Goal: Find specific page/section: Find specific page/section

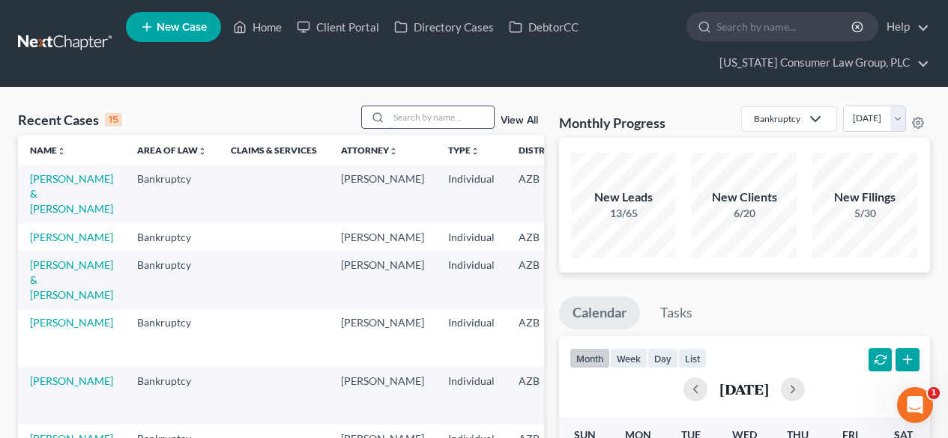
click at [417, 110] on input "search" at bounding box center [441, 117] width 105 height 22
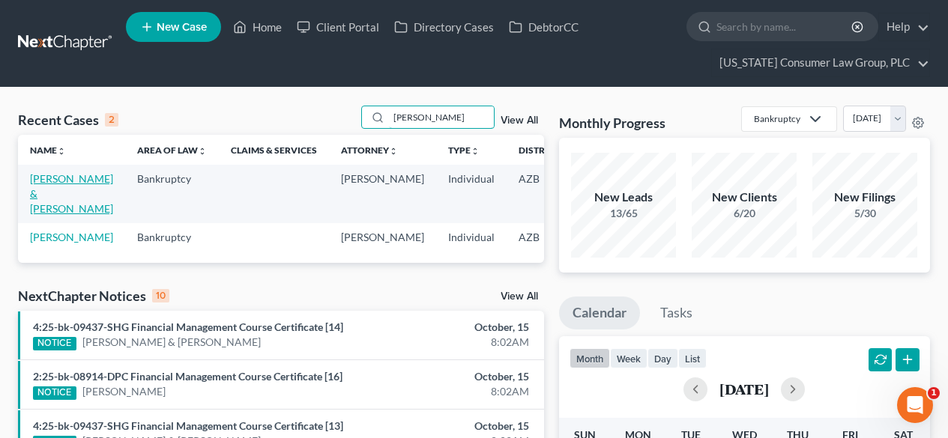
type input "neureuther"
click at [66, 178] on link "Neureuther, Krystal & Roxanne" at bounding box center [71, 193] width 83 height 43
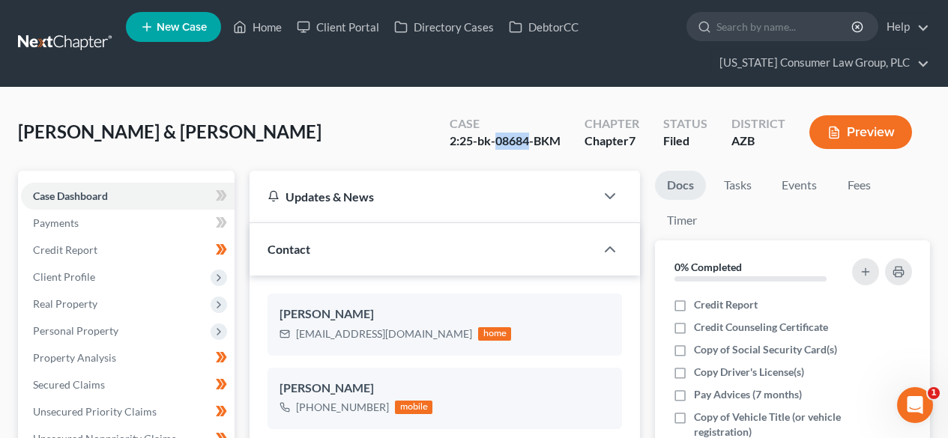
drag, startPoint x: 530, startPoint y: 136, endPoint x: 495, endPoint y: 143, distance: 35.1
click at [495, 143] on div "2:25-bk-08684-BKM" at bounding box center [505, 141] width 111 height 17
copy div "08684"
click at [70, 43] on link at bounding box center [66, 43] width 96 height 27
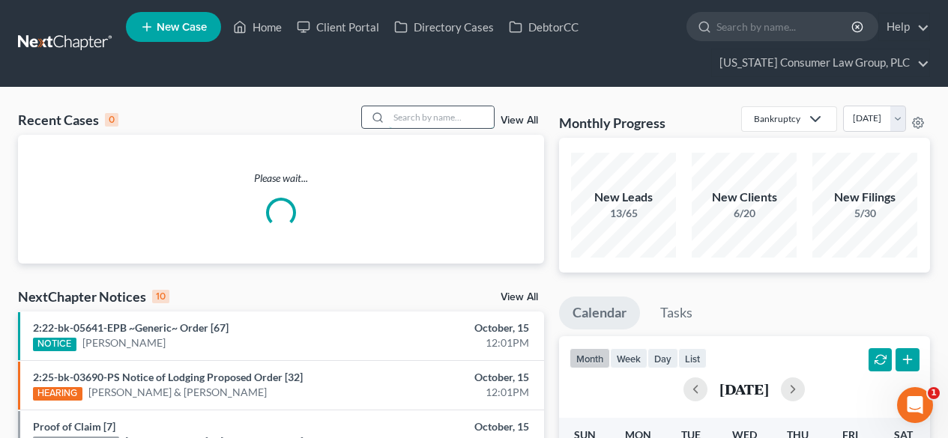
click at [447, 117] on input "search" at bounding box center [441, 117] width 105 height 22
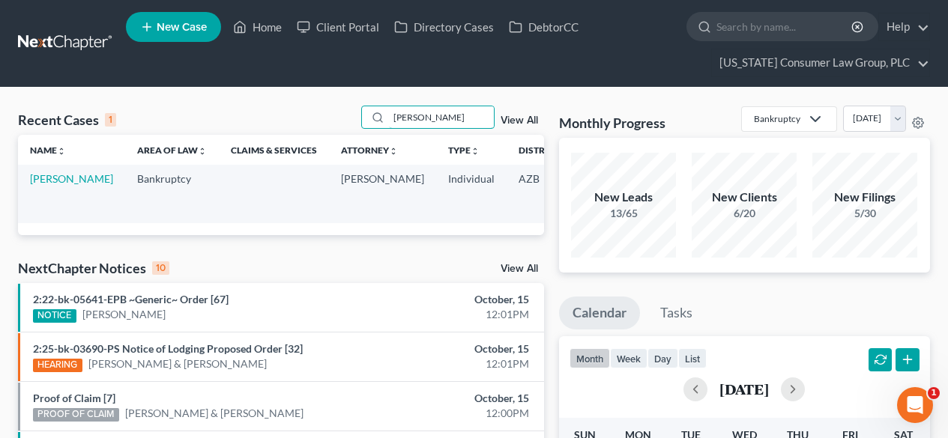
scroll to position [0, 122]
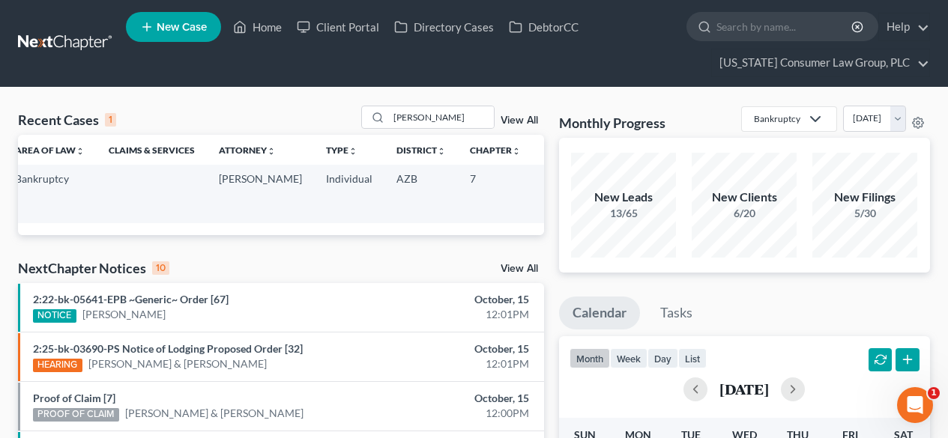
drag, startPoint x: 511, startPoint y: 193, endPoint x: 478, endPoint y: 193, distance: 33.0
click at [533, 193] on td "2:25-bk-08838-MCW" at bounding box center [569, 194] width 72 height 58
copy td "08838"
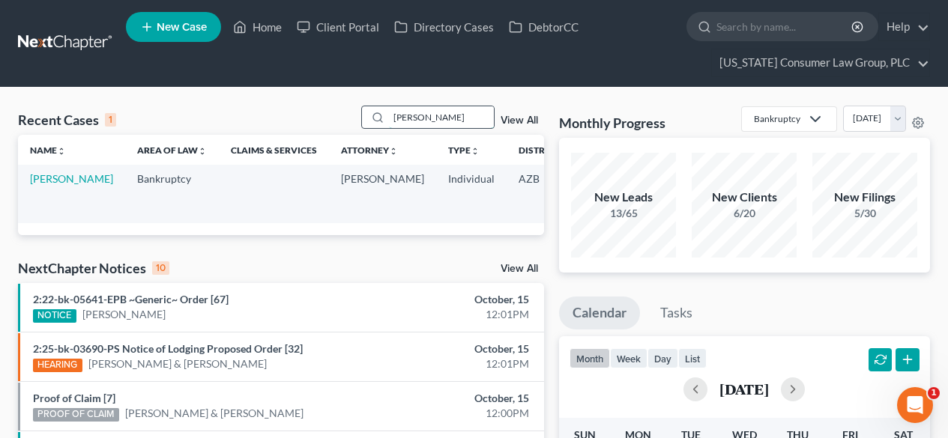
drag, startPoint x: 463, startPoint y: 122, endPoint x: 374, endPoint y: 117, distance: 89.3
click at [374, 117] on div "jacobson" at bounding box center [427, 117] width 133 height 23
type input "kelsey"
click at [56, 193] on link "[PERSON_NAME] & [PERSON_NAME]" at bounding box center [71, 193] width 83 height 43
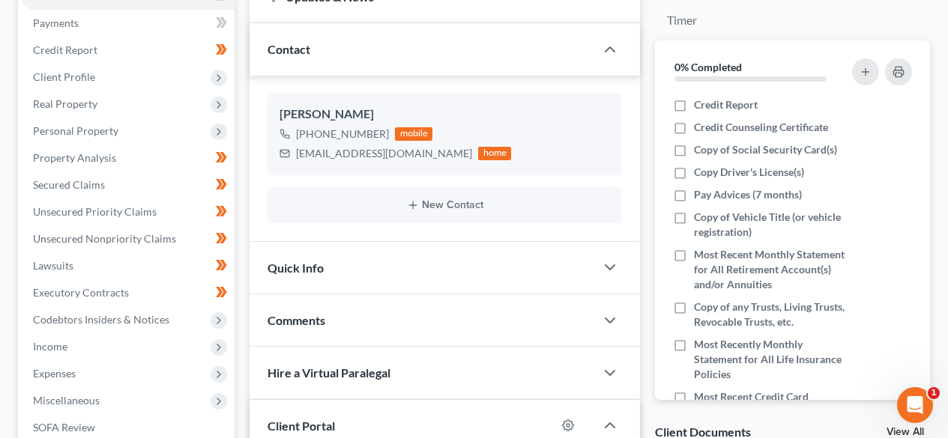
scroll to position [399, 0]
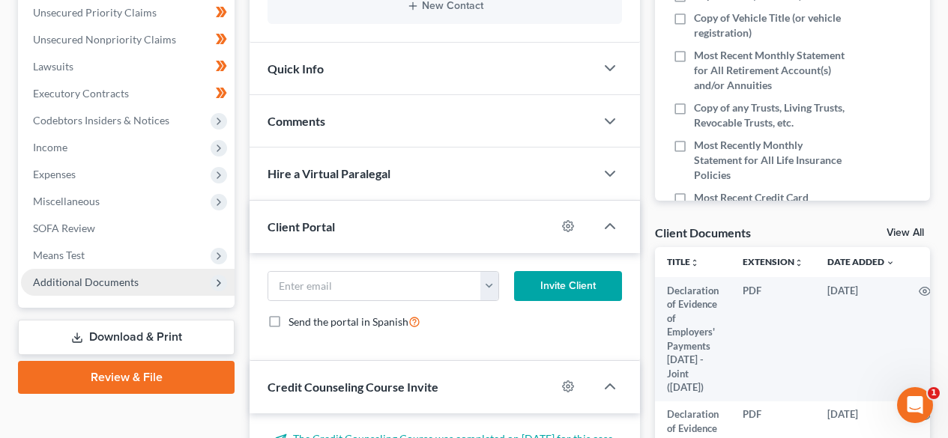
click at [98, 286] on span "Additional Documents" at bounding box center [86, 282] width 106 height 13
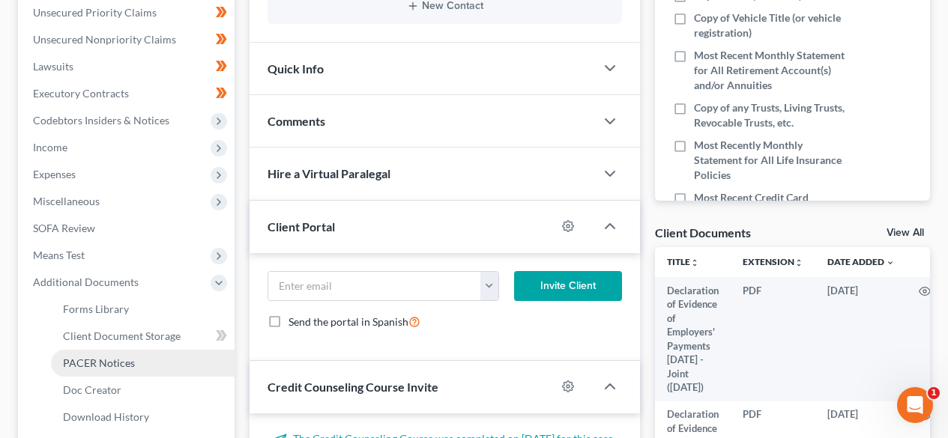
click at [99, 363] on span "PACER Notices" at bounding box center [99, 363] width 72 height 13
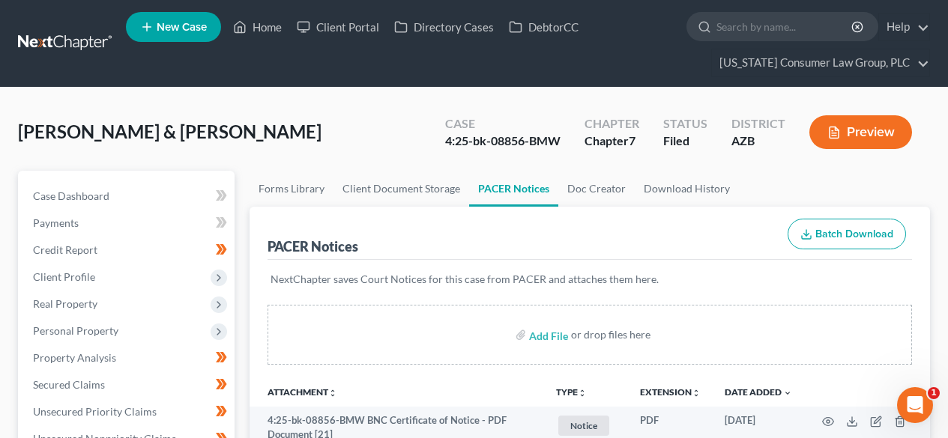
scroll to position [200, 0]
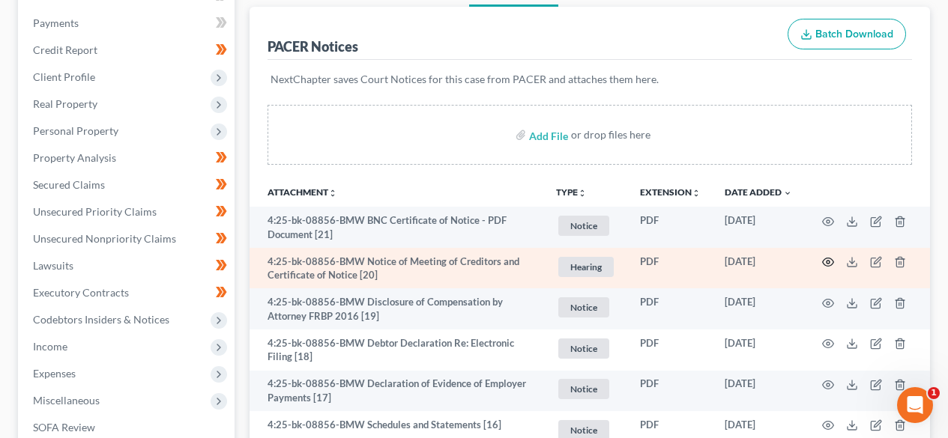
click at [831, 265] on icon "button" at bounding box center [828, 263] width 11 height 8
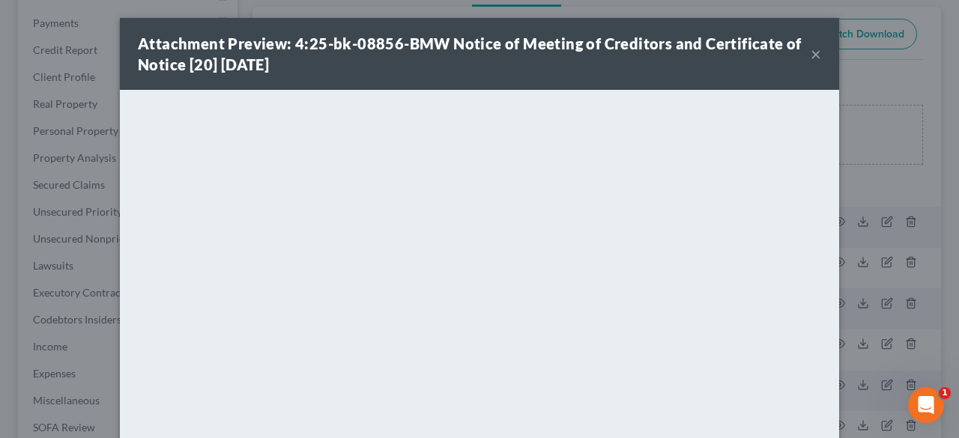
click at [811, 53] on button "×" at bounding box center [816, 54] width 10 height 18
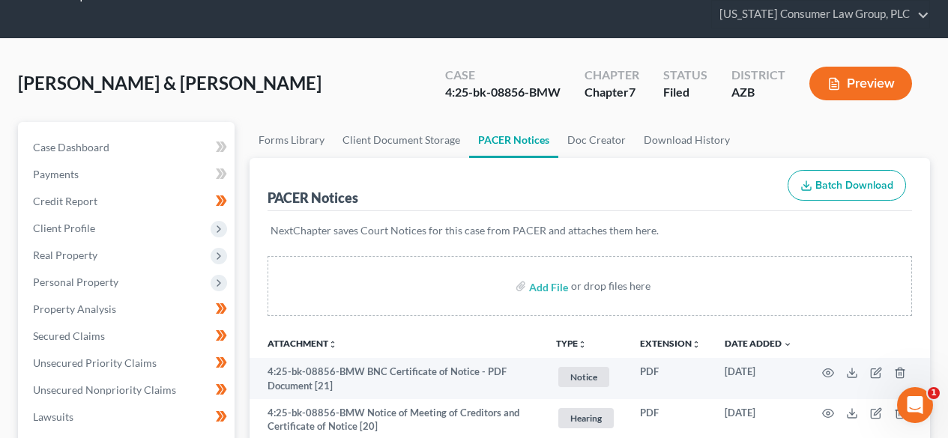
scroll to position [0, 0]
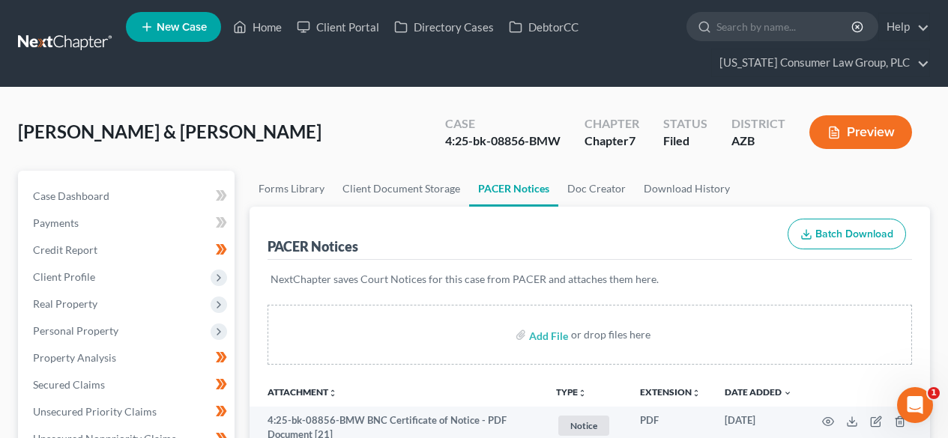
click at [56, 44] on link at bounding box center [66, 43] width 96 height 27
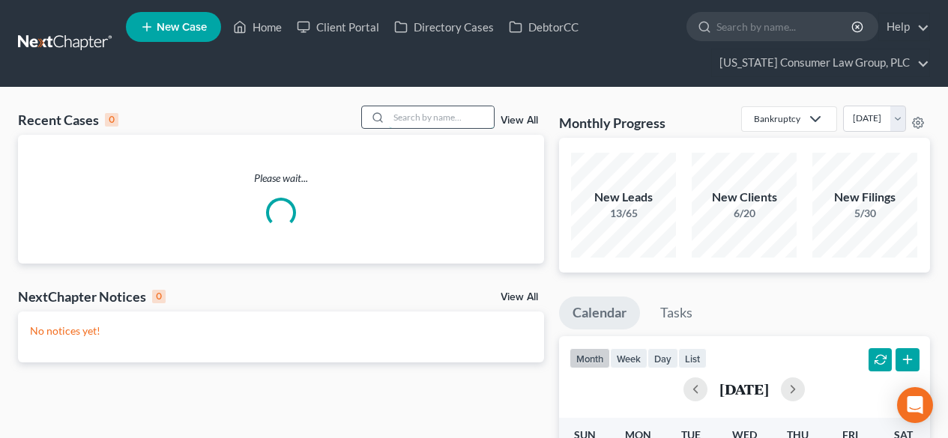
click at [474, 112] on input "search" at bounding box center [441, 117] width 105 height 22
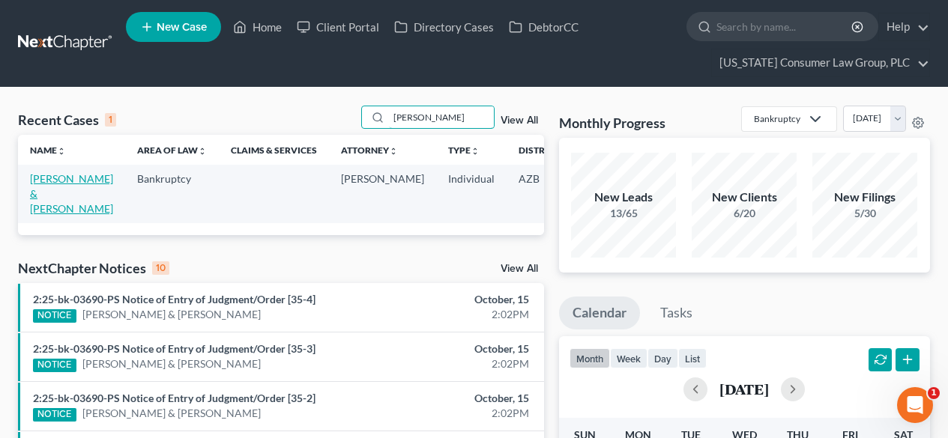
type input "boggs"
click at [45, 196] on link "Boggs, James & Rachel" at bounding box center [71, 193] width 83 height 43
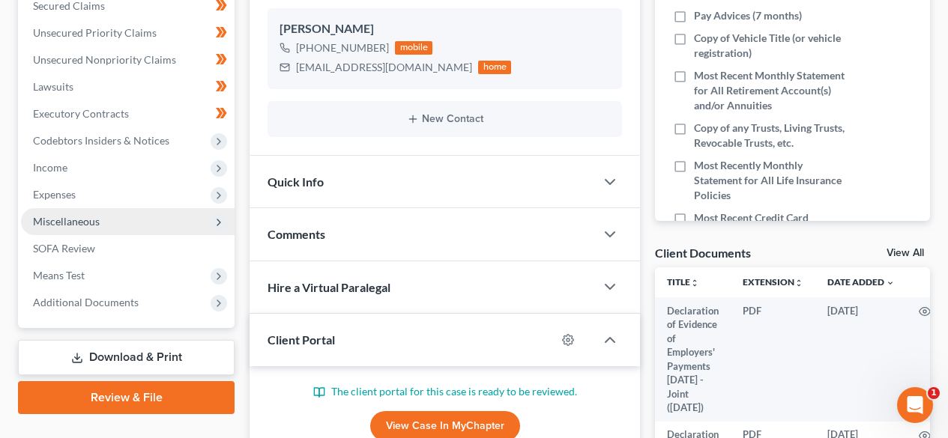
scroll to position [399, 0]
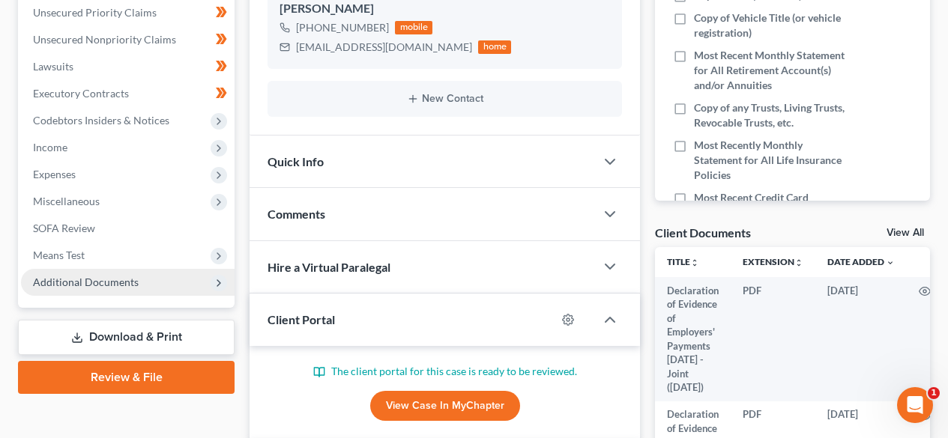
click at [88, 277] on span "Additional Documents" at bounding box center [86, 282] width 106 height 13
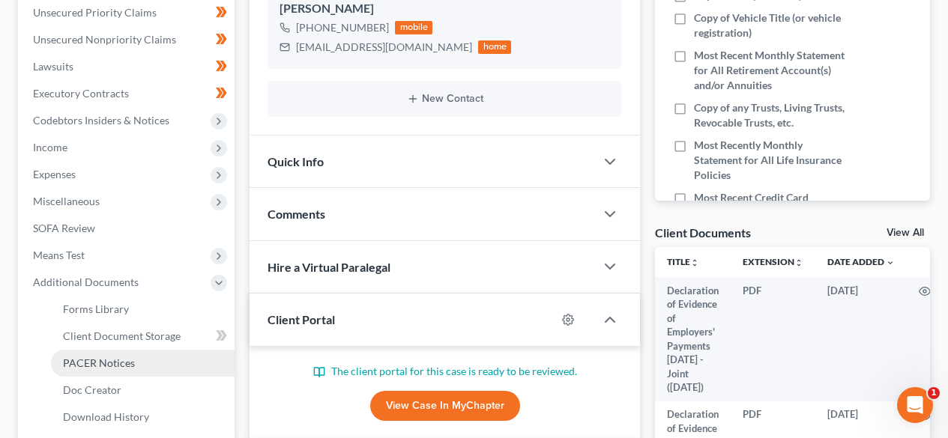
click at [91, 357] on span "PACER Notices" at bounding box center [99, 363] width 72 height 13
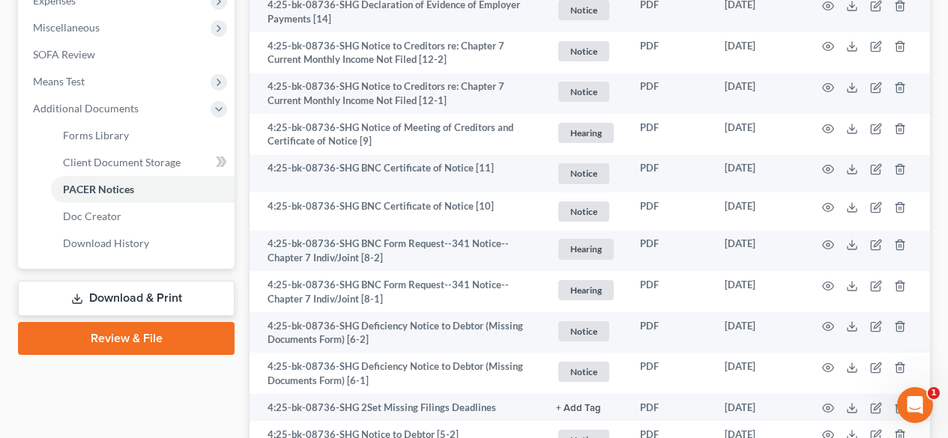
scroll to position [600, 0]
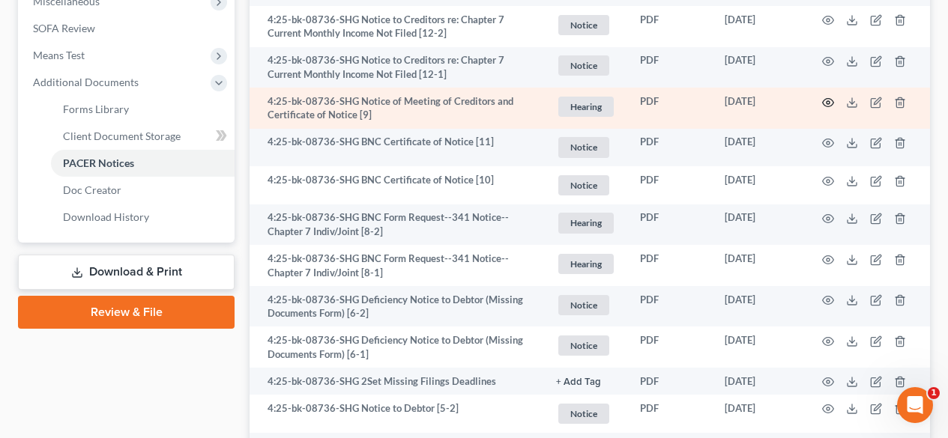
click at [830, 105] on icon "button" at bounding box center [828, 103] width 12 height 12
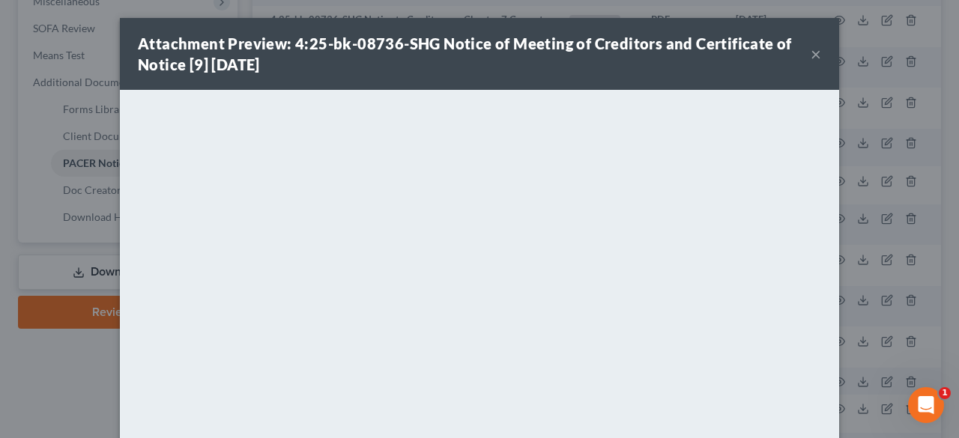
click at [811, 60] on button "×" at bounding box center [816, 54] width 10 height 18
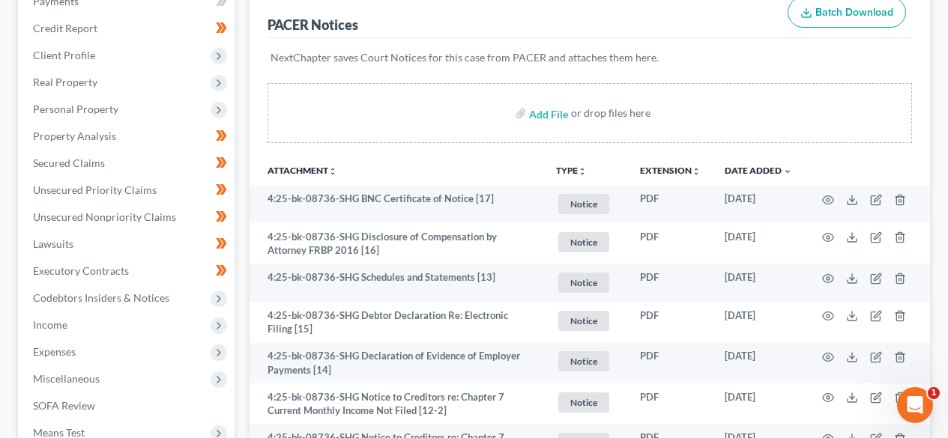
scroll to position [0, 0]
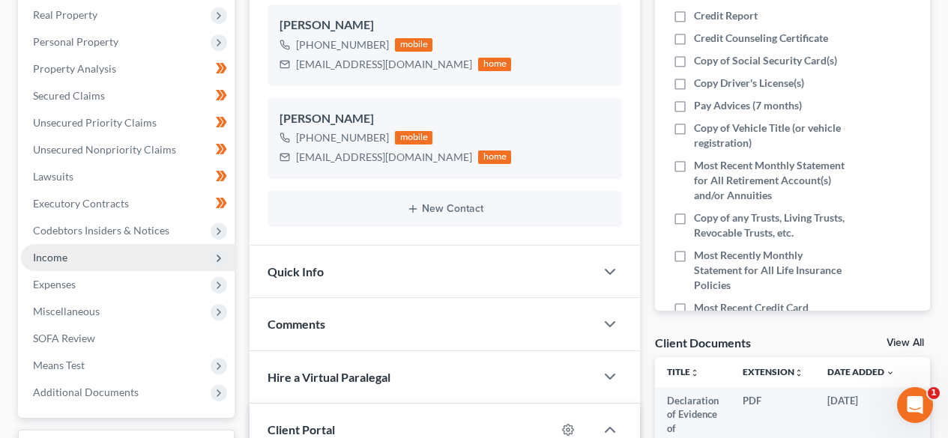
scroll to position [199, 0]
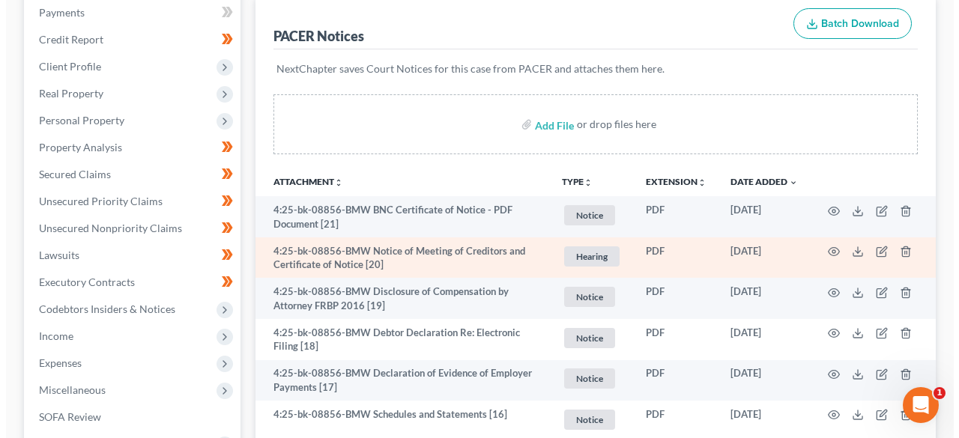
scroll to position [200, 0]
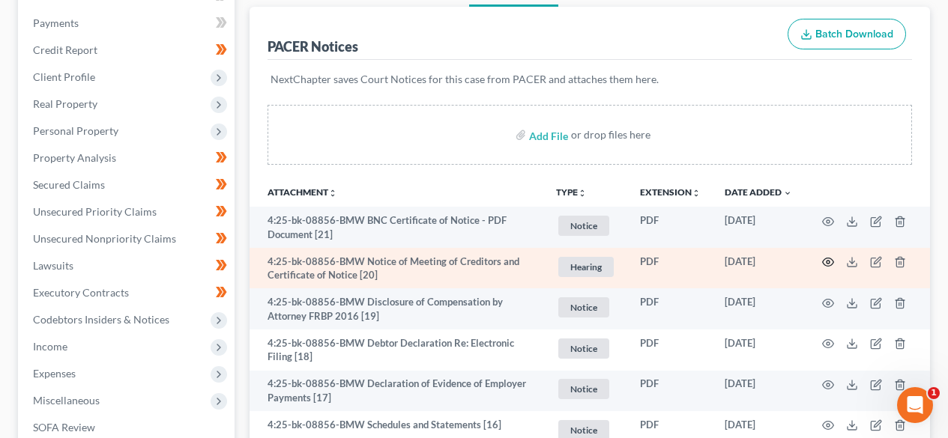
click at [827, 261] on icon "button" at bounding box center [828, 262] width 12 height 12
